Goal: Navigation & Orientation: Find specific page/section

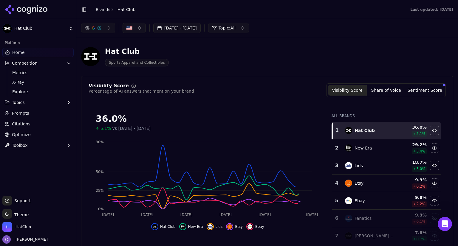
scroll to position [1, 0]
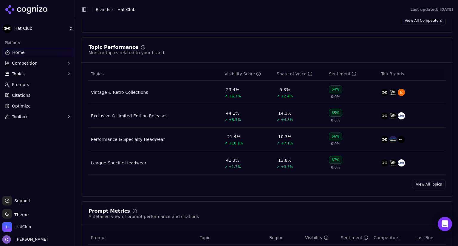
scroll to position [231, 0]
click at [27, 83] on span "Prompts" at bounding box center [20, 85] width 17 height 6
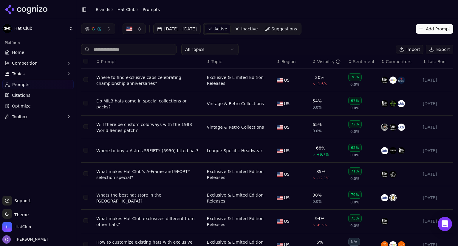
click at [310, 64] on th "↕ Visibility" at bounding box center [328, 61] width 36 height 13
click at [313, 63] on div "↕ Visibility" at bounding box center [328, 62] width 31 height 6
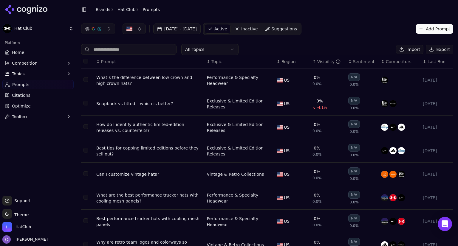
click at [313, 63] on div "↑ Visibility" at bounding box center [328, 62] width 31 height 6
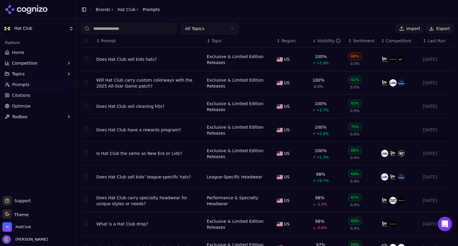
scroll to position [77, 0]
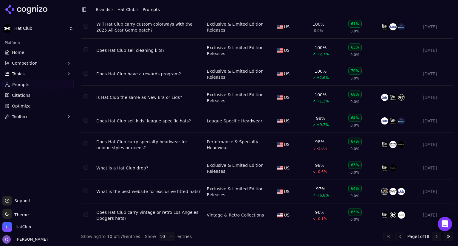
click at [432, 237] on button "Go to next page" at bounding box center [437, 237] width 10 height 10
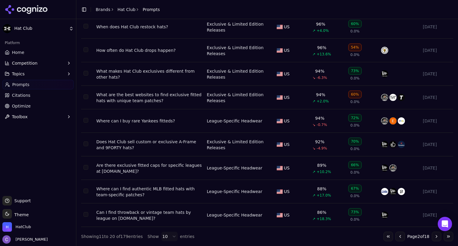
click at [433, 238] on button "Go to next page" at bounding box center [437, 237] width 10 height 10
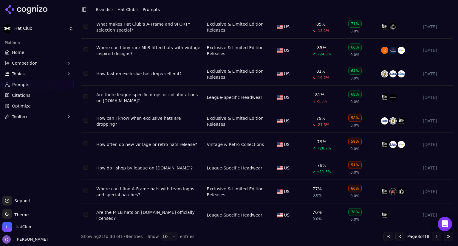
click at [433, 238] on button "Go to next page" at bounding box center [437, 237] width 10 height 10
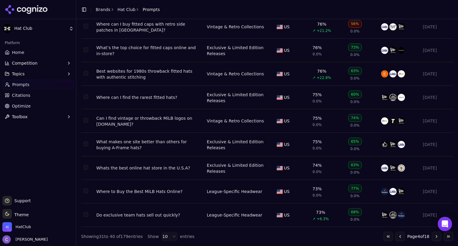
click at [433, 238] on button "Go to next page" at bounding box center [437, 237] width 10 height 10
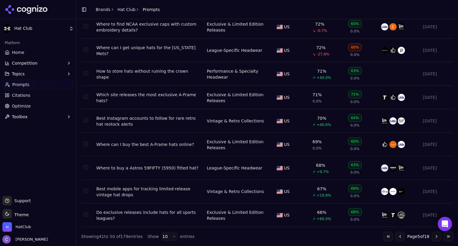
click at [433, 238] on button "Go to next page" at bounding box center [437, 237] width 10 height 10
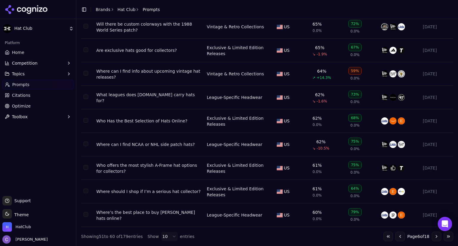
click at [433, 238] on button "Go to next page" at bounding box center [437, 237] width 10 height 10
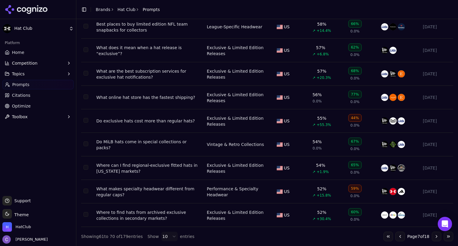
click at [433, 238] on button "Go to next page" at bounding box center [437, 237] width 10 height 10
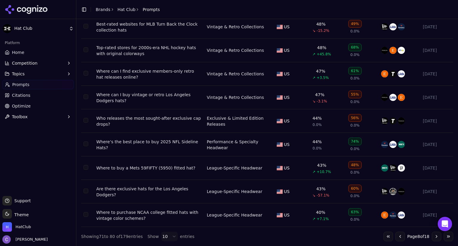
click at [433, 238] on button "Go to next page" at bounding box center [437, 237] width 10 height 10
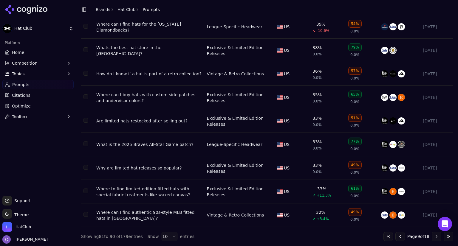
click at [433, 238] on button "Go to next page" at bounding box center [437, 237] width 10 height 10
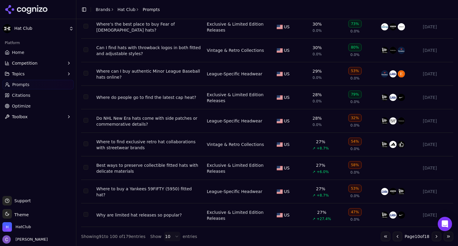
click at [433, 238] on button "Go to next page" at bounding box center [437, 237] width 10 height 10
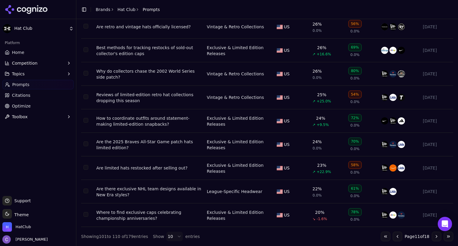
click at [433, 238] on button "Go to next page" at bounding box center [437, 237] width 10 height 10
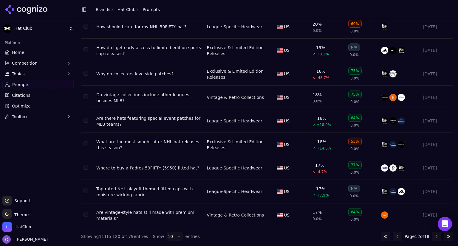
click at [433, 238] on button "Go to next page" at bounding box center [437, 237] width 10 height 10
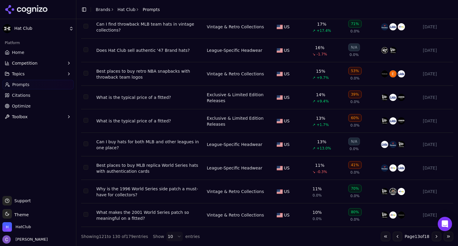
click at [433, 238] on button "Go to next page" at bounding box center [437, 237] width 10 height 10
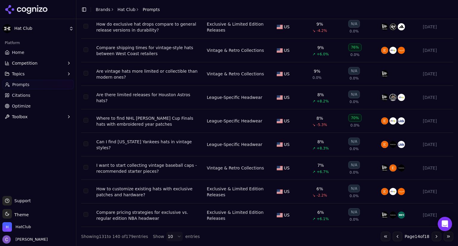
click at [433, 238] on button "Go to next page" at bounding box center [437, 237] width 10 height 10
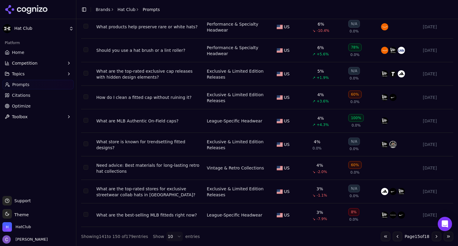
click at [433, 238] on button "Go to next page" at bounding box center [437, 237] width 10 height 10
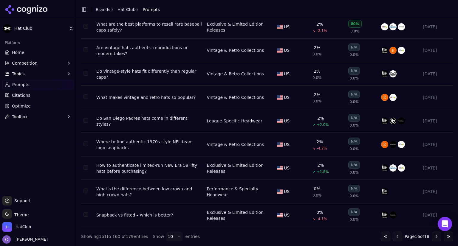
click at [433, 238] on button "Go to next page" at bounding box center [437, 237] width 10 height 10
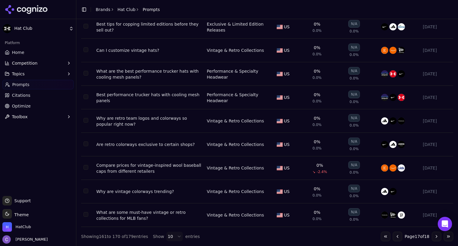
click at [393, 236] on button "Go to previous page" at bounding box center [398, 237] width 10 height 10
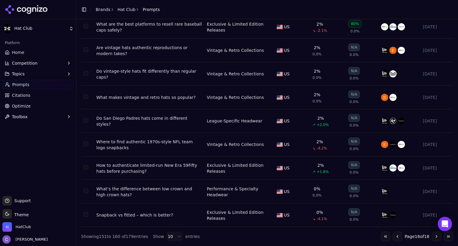
click at [395, 236] on button "Go to previous page" at bounding box center [398, 237] width 10 height 10
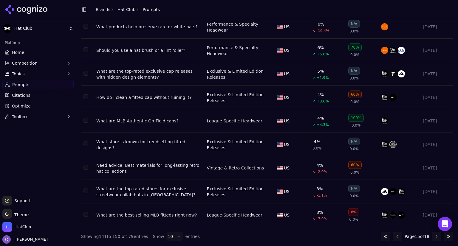
click at [31, 65] on span "Competition" at bounding box center [25, 63] width 26 height 6
click at [37, 64] on button "Competition" at bounding box center [37, 63] width 71 height 10
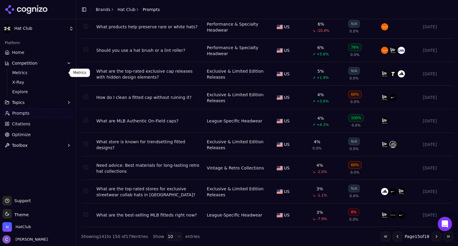
click at [26, 72] on span "Metrics" at bounding box center [38, 73] width 52 height 6
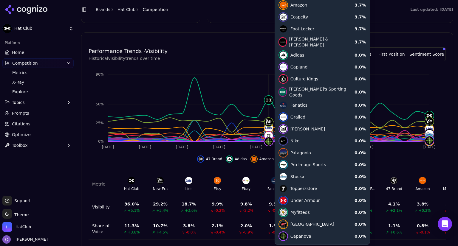
scroll to position [218, 0]
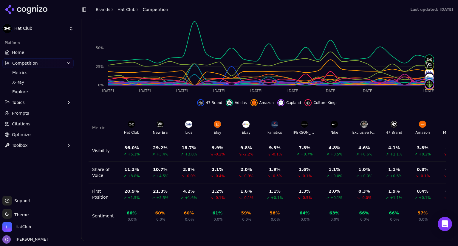
click at [21, 54] on span "Home" at bounding box center [18, 53] width 12 height 6
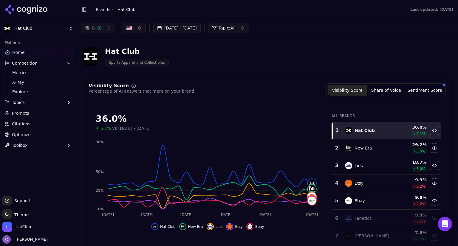
click at [208, 114] on div "36.0%" at bounding box center [208, 119] width 224 height 11
click at [39, 49] on link "Home" at bounding box center [37, 53] width 71 height 10
